Goal: Information Seeking & Learning: Learn about a topic

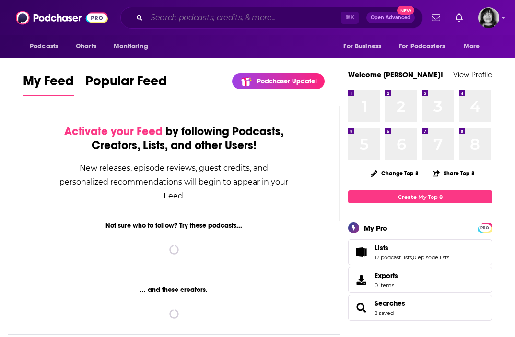
click at [308, 16] on input "Search podcasts, credits, & more..." at bounding box center [244, 17] width 194 height 15
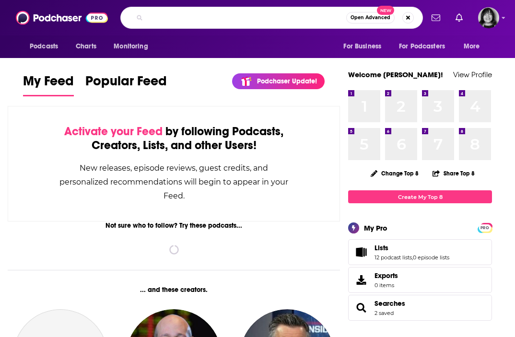
type input "v"
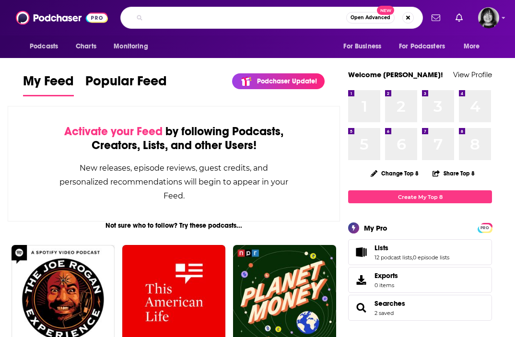
paste input "Talking Writing,"
type input "Talking Writing"
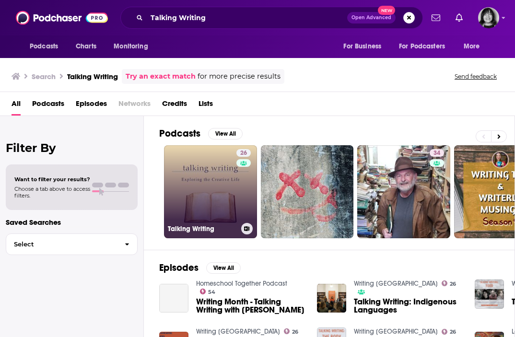
click at [215, 178] on link "26 Talking Writing" at bounding box center [210, 191] width 93 height 93
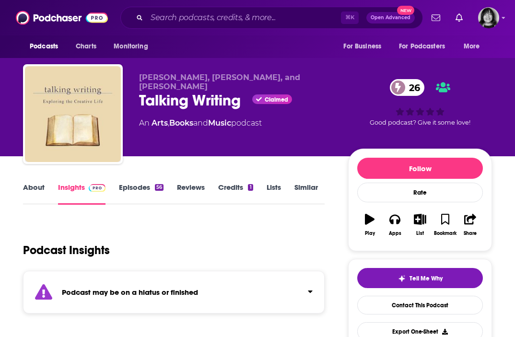
click at [179, 294] on strong "Podcast may be on a hiatus or finished" at bounding box center [130, 292] width 136 height 9
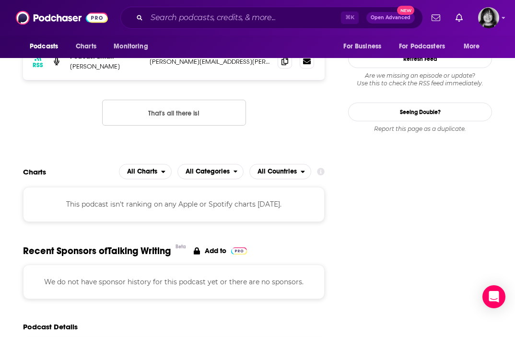
scroll to position [850, 0]
